Goal: Task Accomplishment & Management: Manage account settings

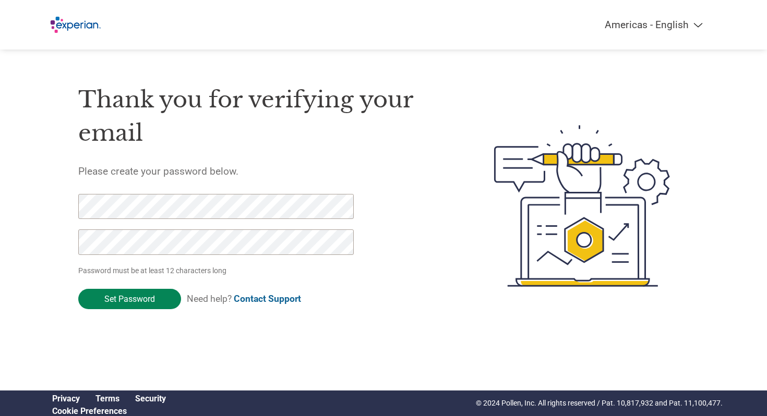
click at [133, 297] on input "Set Password" at bounding box center [129, 299] width 103 height 20
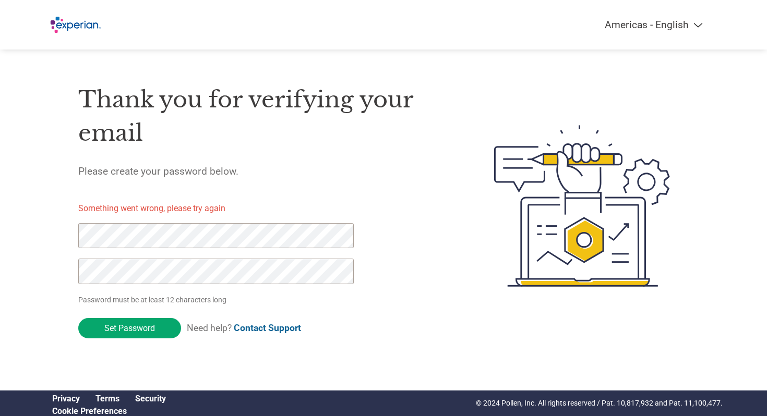
click at [86, 31] on img at bounding box center [74, 24] width 60 height 29
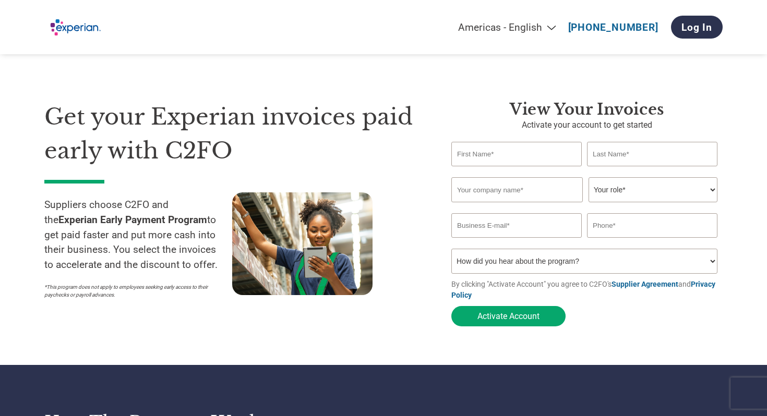
scroll to position [9, 0]
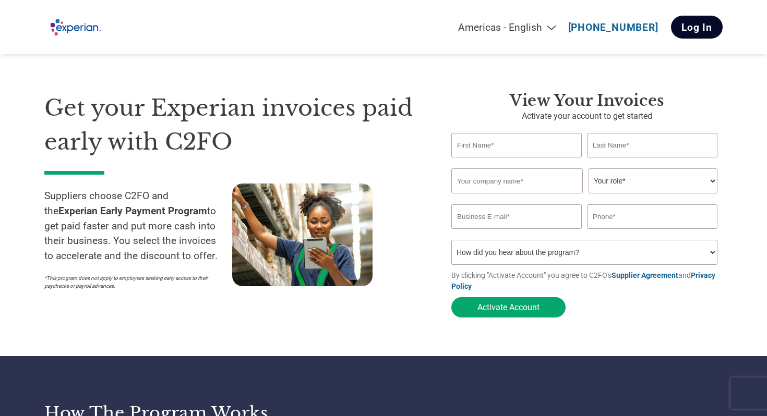
click at [700, 25] on link "Log In" at bounding box center [697, 27] width 52 height 23
click at [696, 23] on link "Log In" at bounding box center [697, 27] width 52 height 23
